Goal: Find specific page/section: Find specific page/section

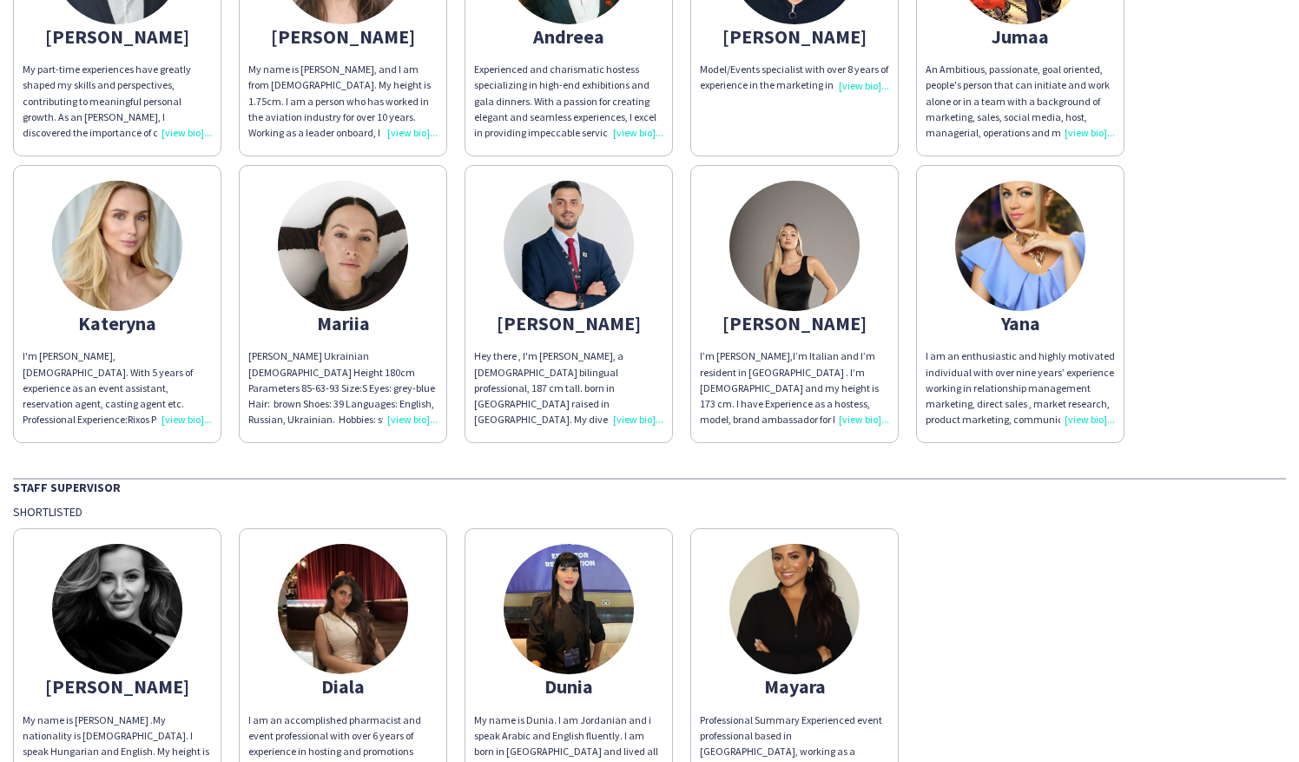
scroll to position [254, 0]
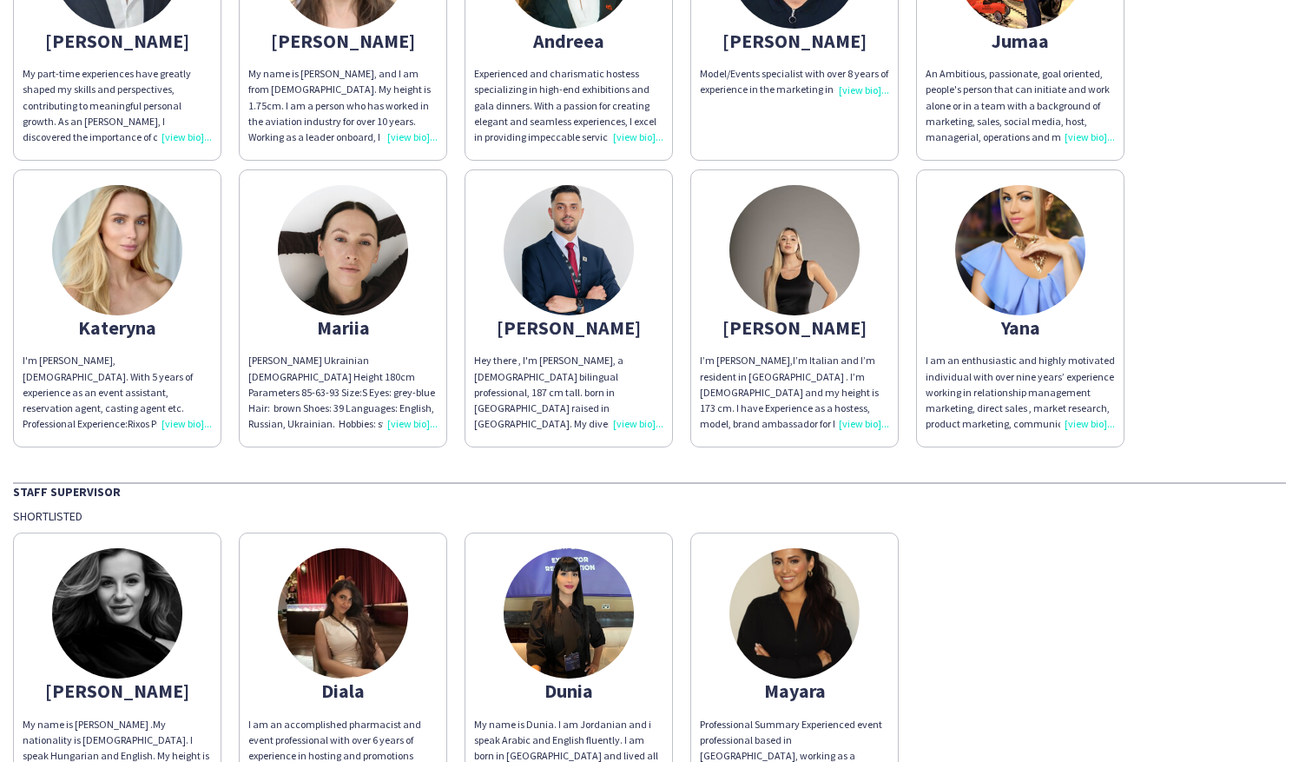
click at [1028, 575] on div "Barbara My name is Barbara Szep .My nationality is Hungarian. I speak Hungarian…" at bounding box center [649, 667] width 1273 height 287
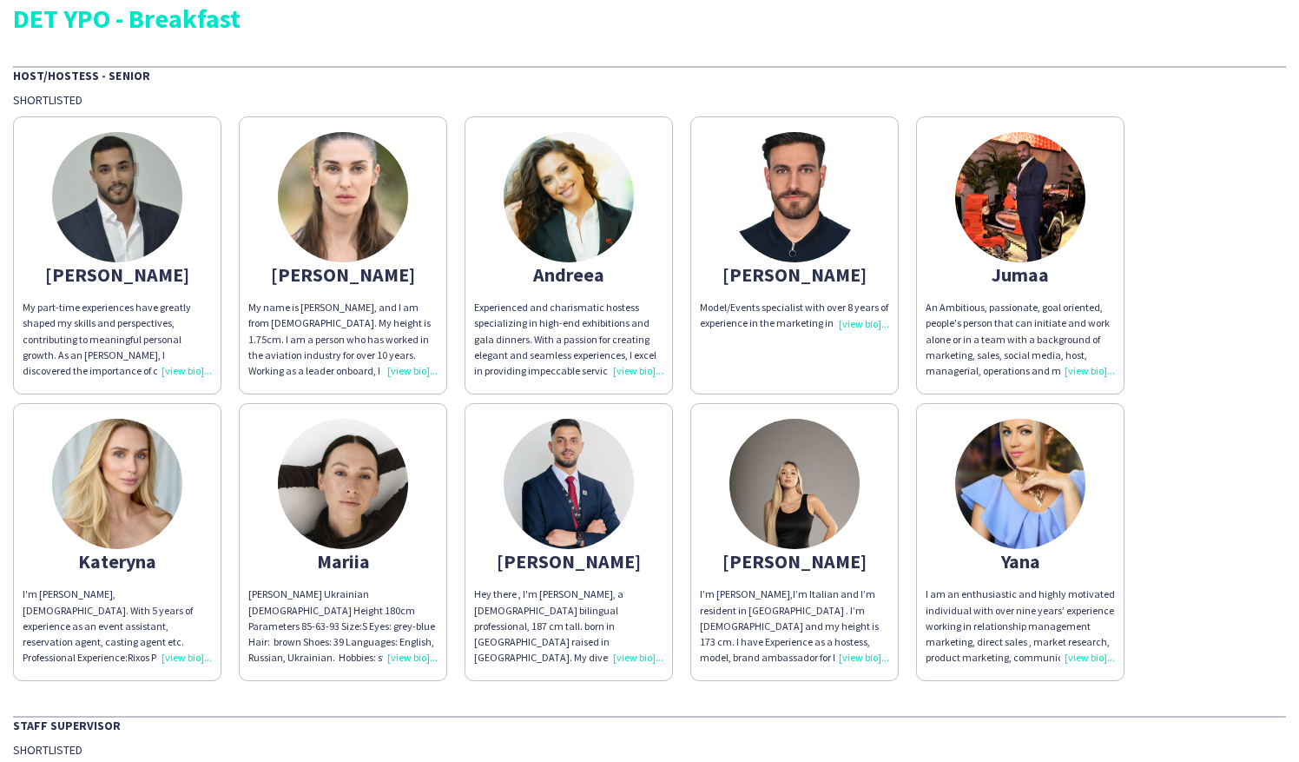
scroll to position [0, 0]
